Goal: Navigation & Orientation: Find specific page/section

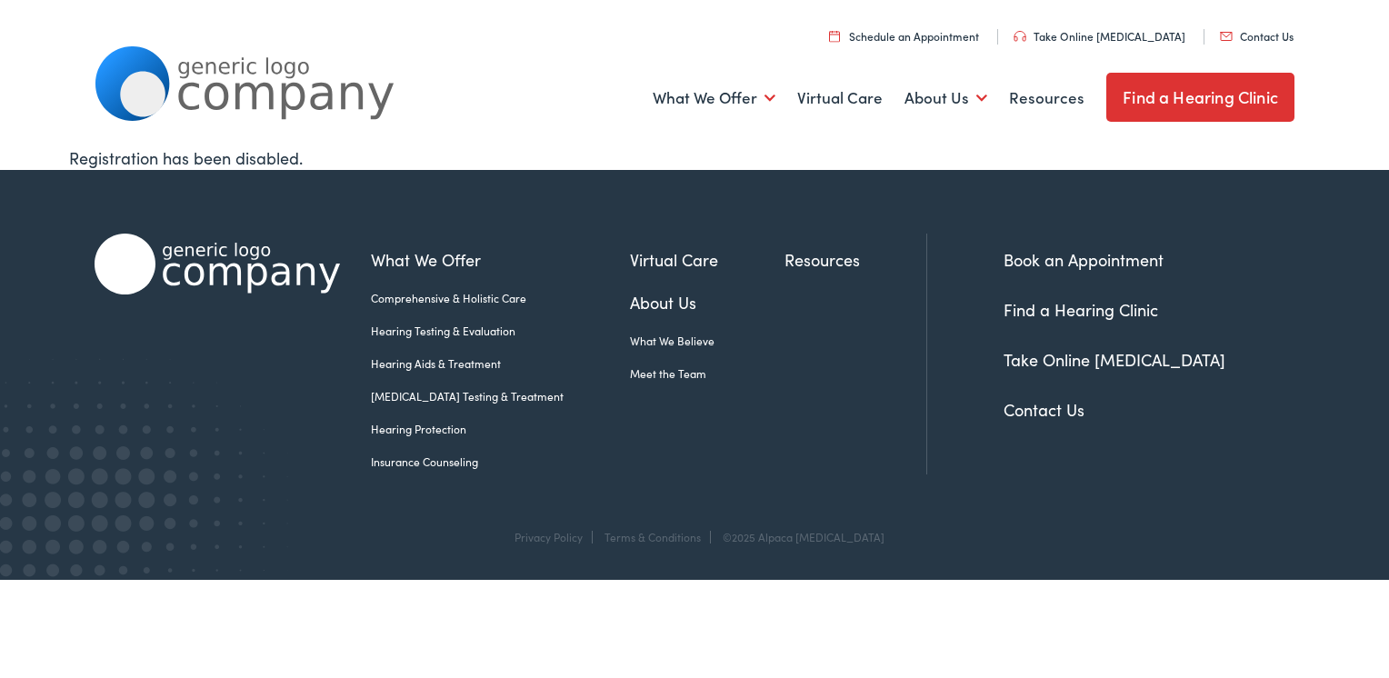
click at [1266, 43] on link "Contact Us" at bounding box center [1257, 35] width 74 height 15
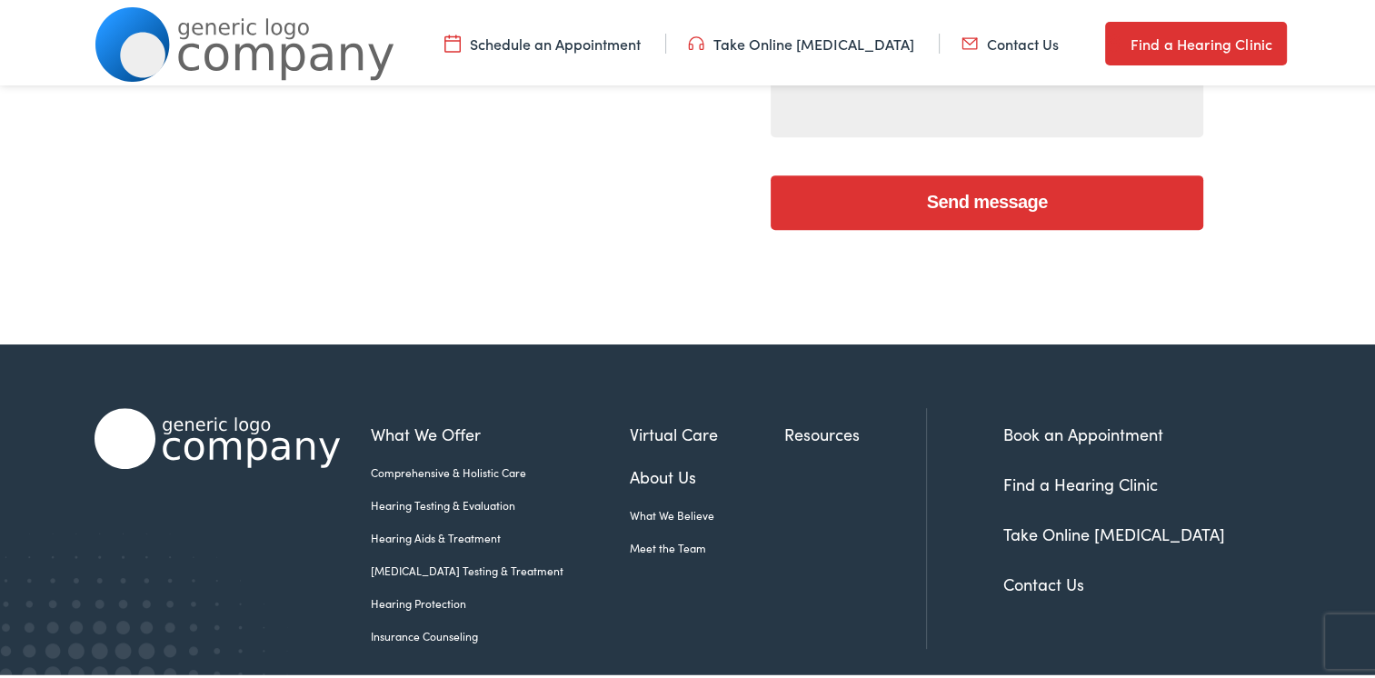
scroll to position [834, 0]
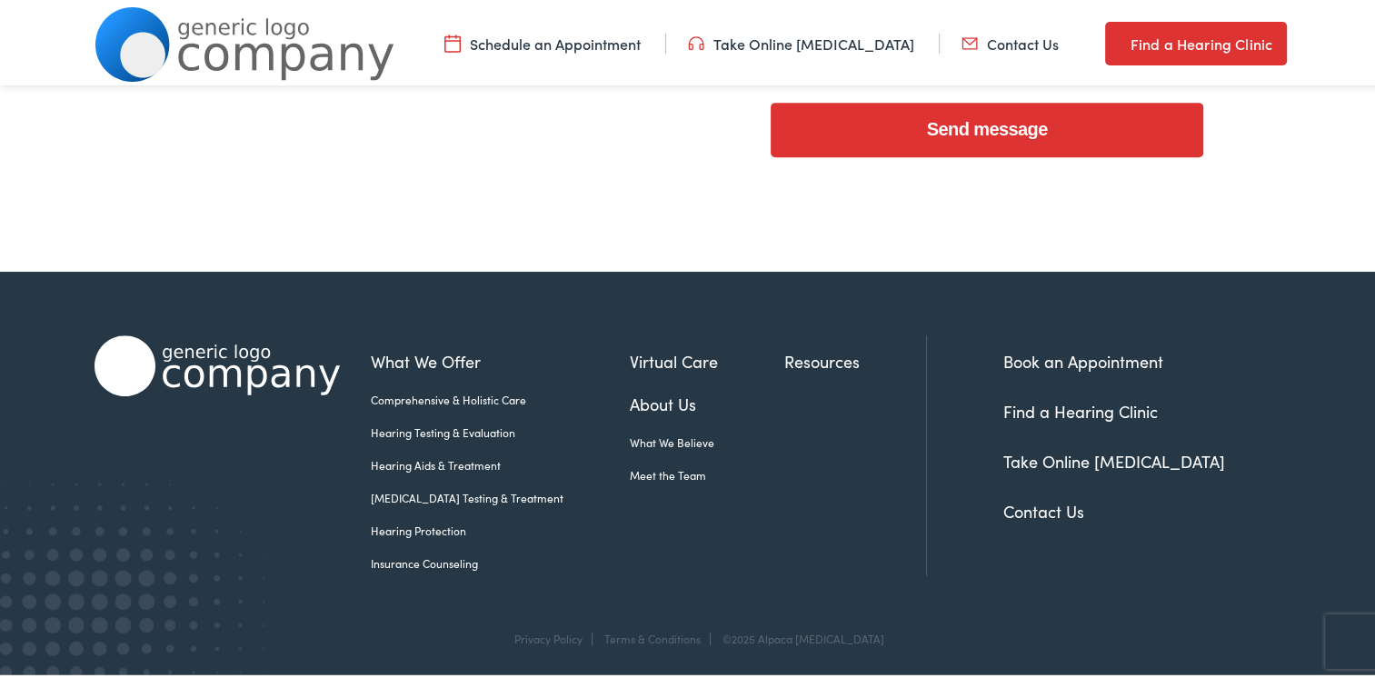
click at [647, 469] on link "Meet the Team" at bounding box center [707, 472] width 155 height 16
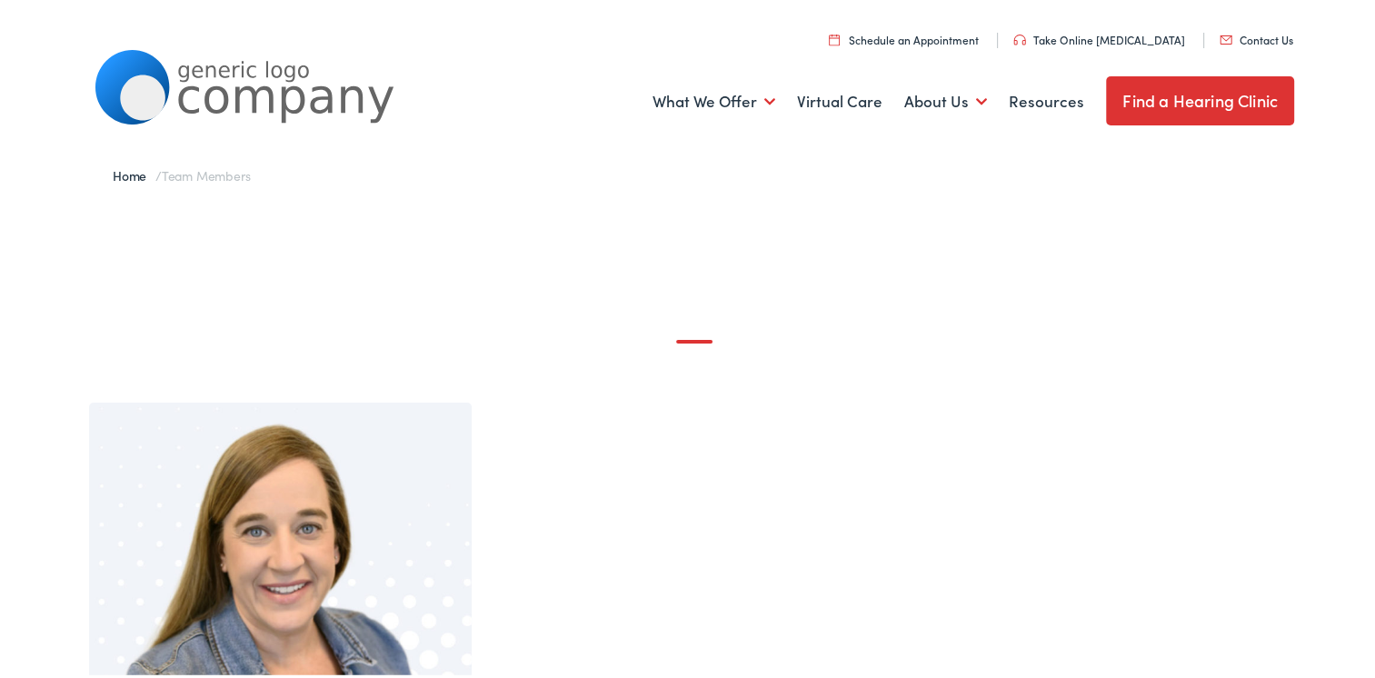
click at [1231, 94] on link "Find a Hearing Clinic" at bounding box center [1200, 97] width 188 height 49
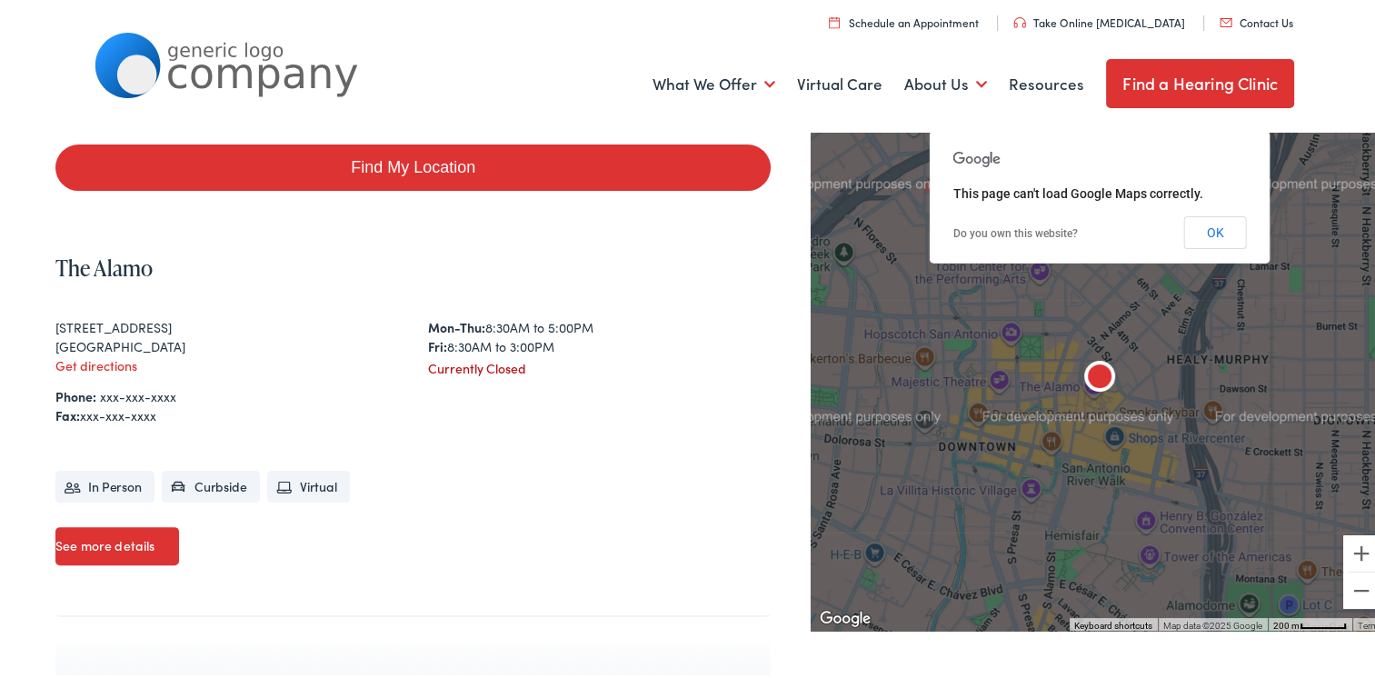
scroll to position [344, 0]
